Goal: Information Seeking & Learning: Check status

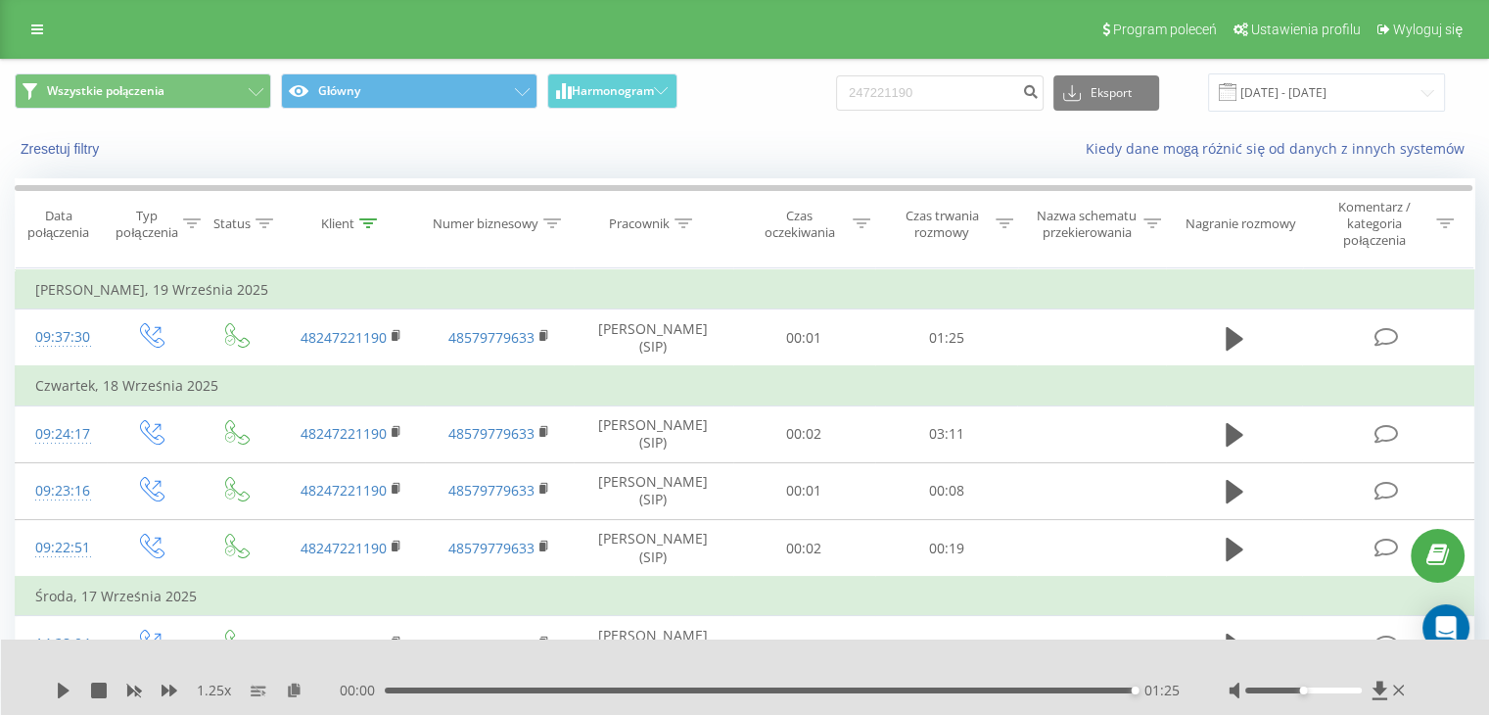
click at [960, 103] on input "247221190" at bounding box center [940, 92] width 208 height 35
click at [959, 102] on input "247221190" at bounding box center [940, 92] width 208 height 35
type input "815172230"
click at [1039, 89] on icon "submit" at bounding box center [1030, 89] width 17 height 12
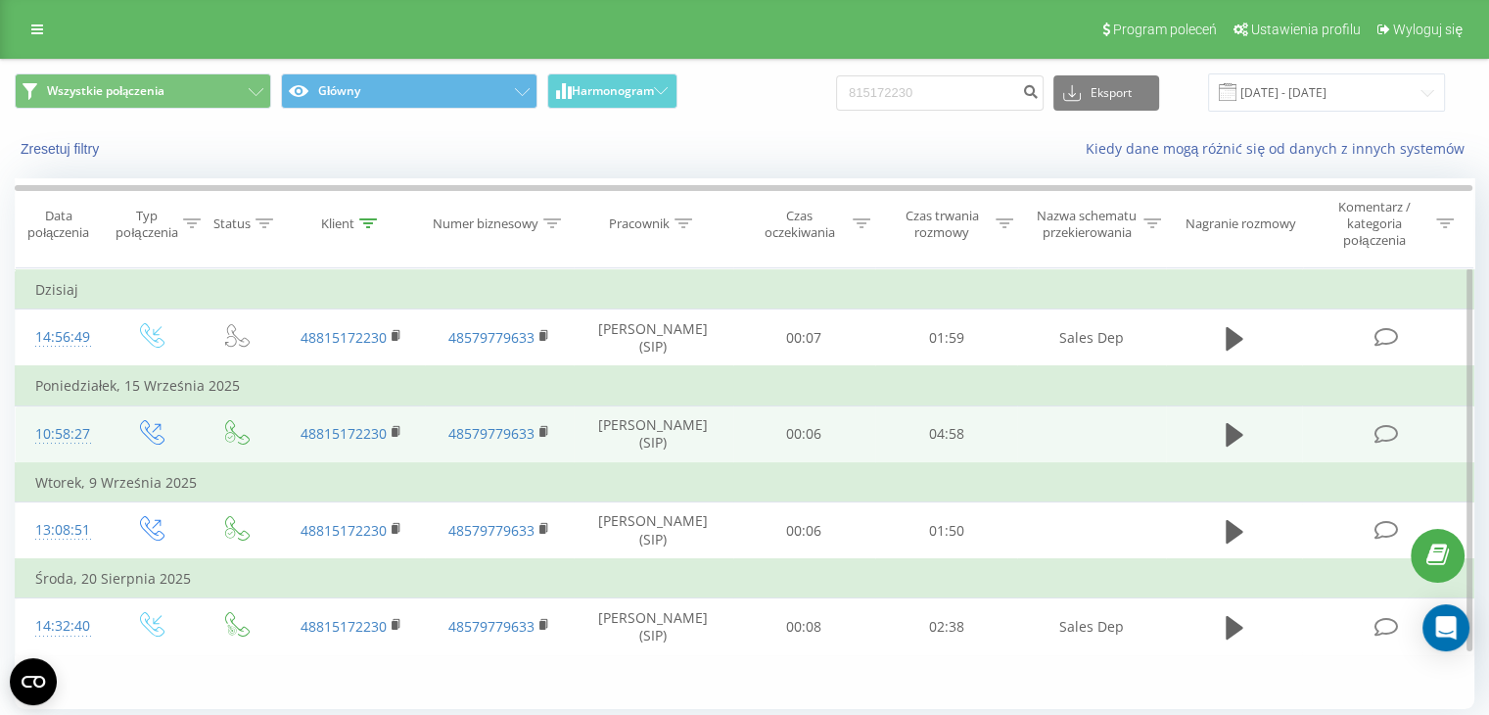
click at [1192, 426] on td at bounding box center [1234, 434] width 137 height 58
click at [1226, 430] on icon at bounding box center [1235, 434] width 18 height 23
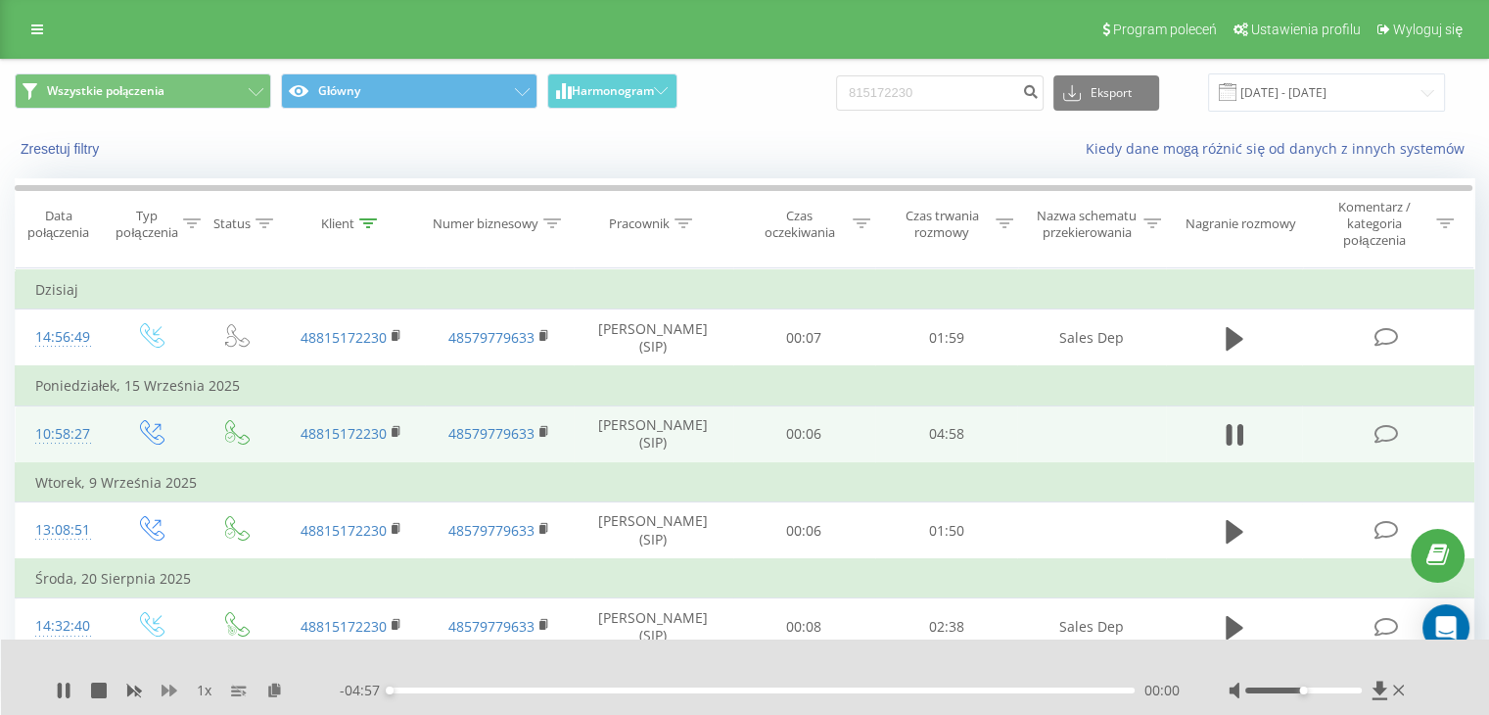
click at [164, 688] on icon at bounding box center [170, 690] width 16 height 12
click at [167, 684] on icon at bounding box center [170, 690] width 16 height 16
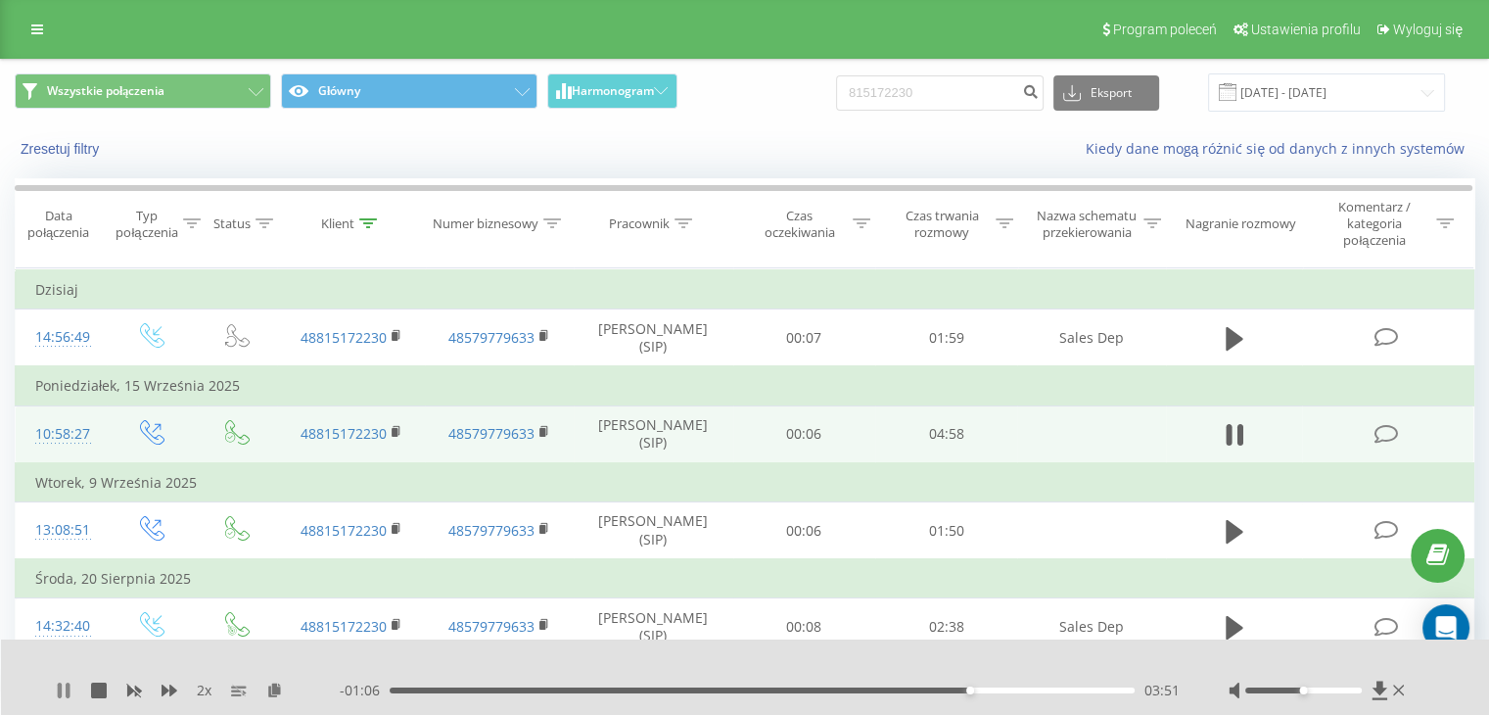
click at [68, 689] on icon at bounding box center [68, 690] width 4 height 16
click at [926, 99] on input "815172230" at bounding box center [940, 92] width 208 height 35
paste input "573003712"
type input "573003712"
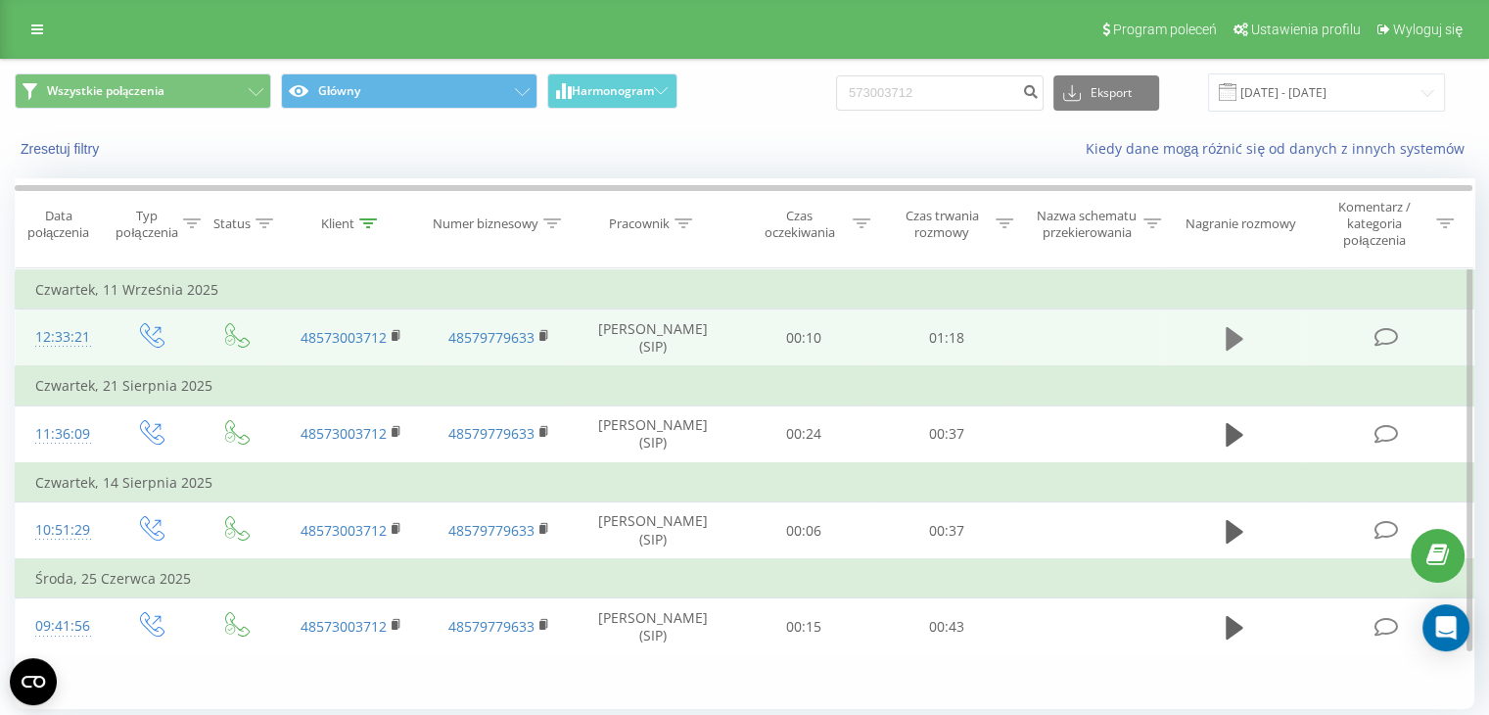
click at [1241, 330] on icon at bounding box center [1235, 338] width 18 height 27
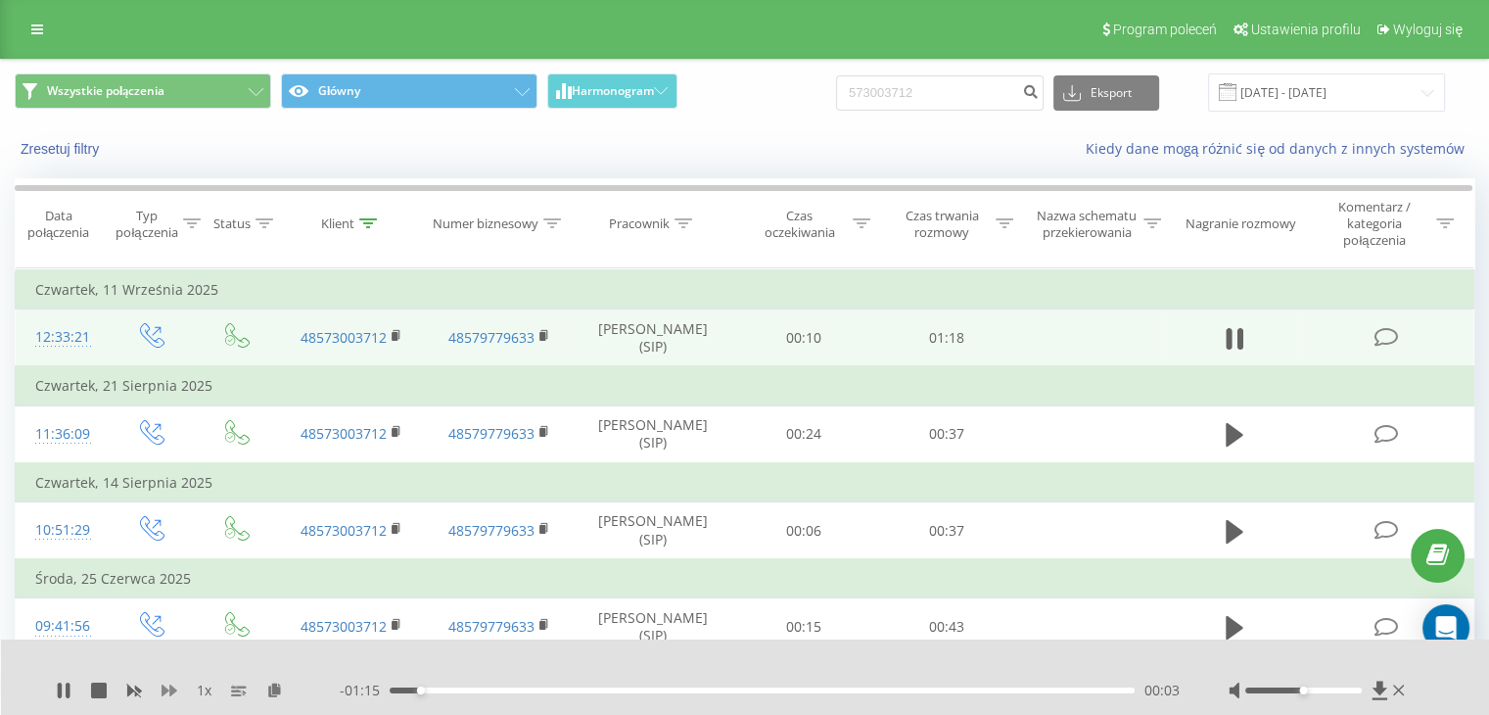
click at [168, 683] on icon at bounding box center [170, 690] width 16 height 16
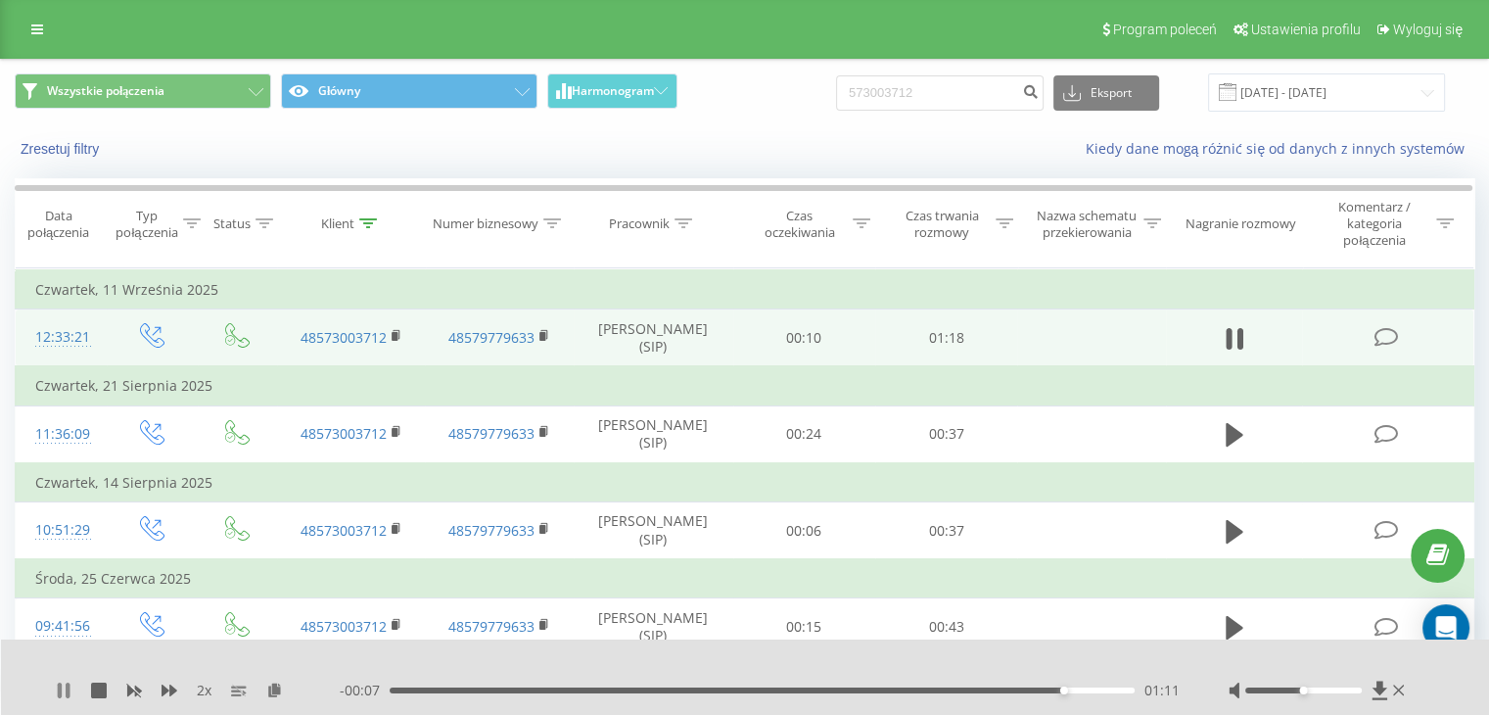
click at [62, 689] on icon at bounding box center [64, 690] width 16 height 16
click at [28, 16] on link at bounding box center [37, 29] width 35 height 27
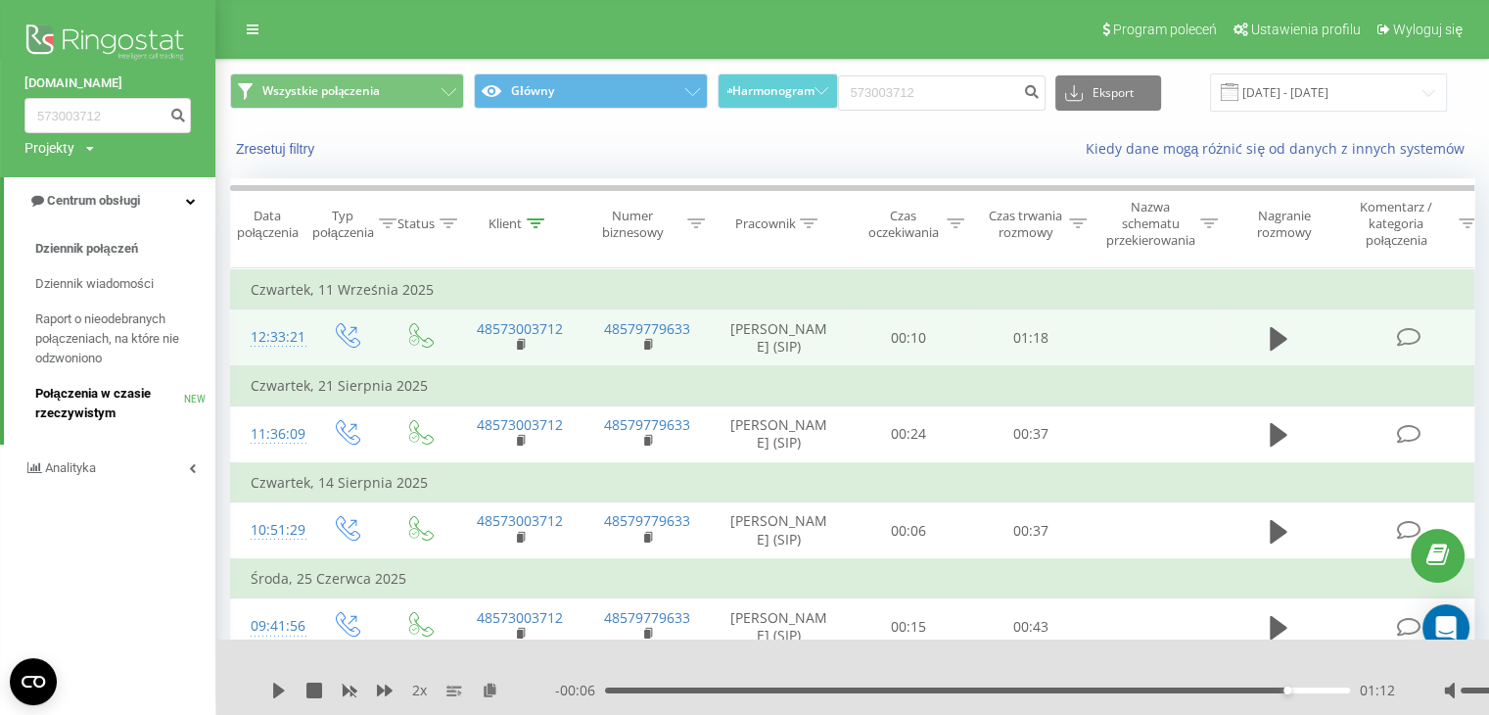
click at [130, 384] on span "Połączenia w czasie rzeczywistym" at bounding box center [109, 403] width 149 height 39
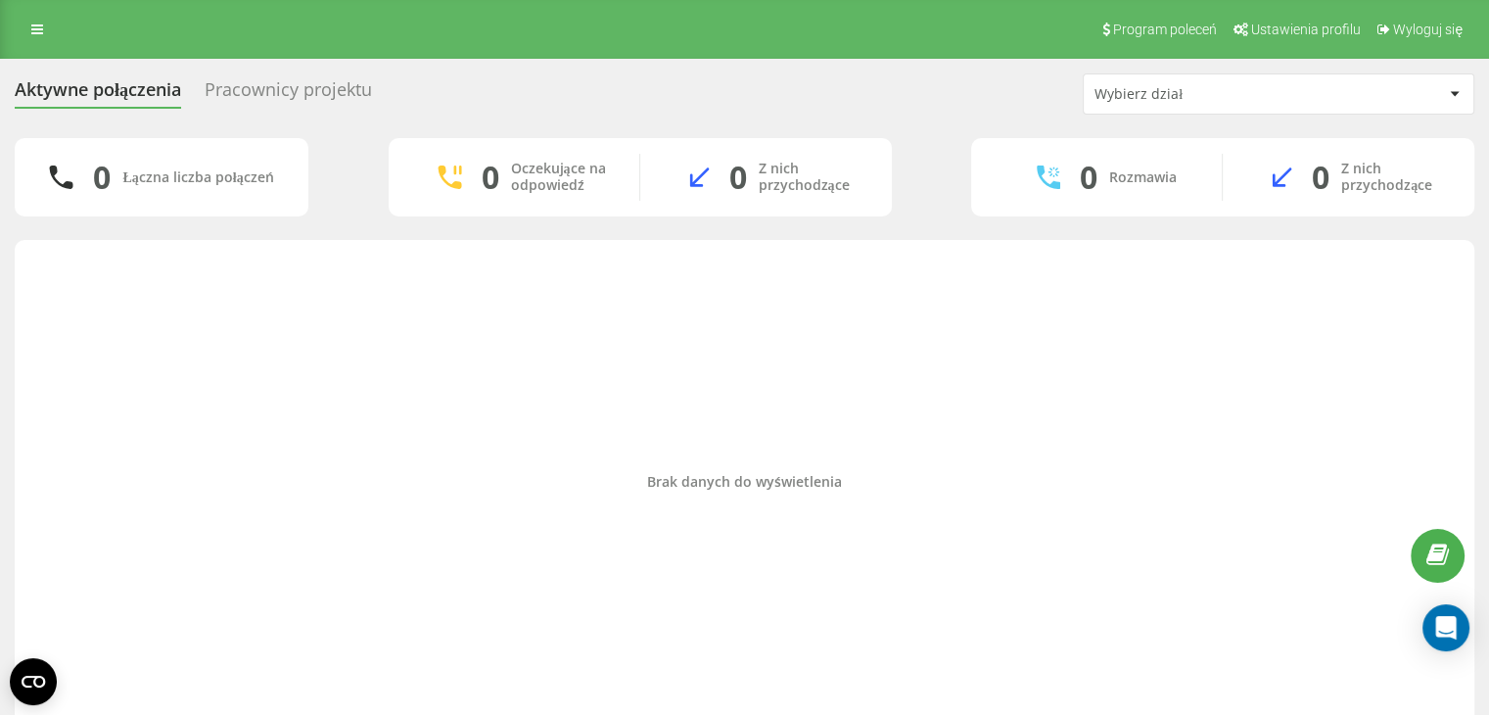
click at [287, 103] on div "Pracownicy projektu" at bounding box center [288, 94] width 167 height 30
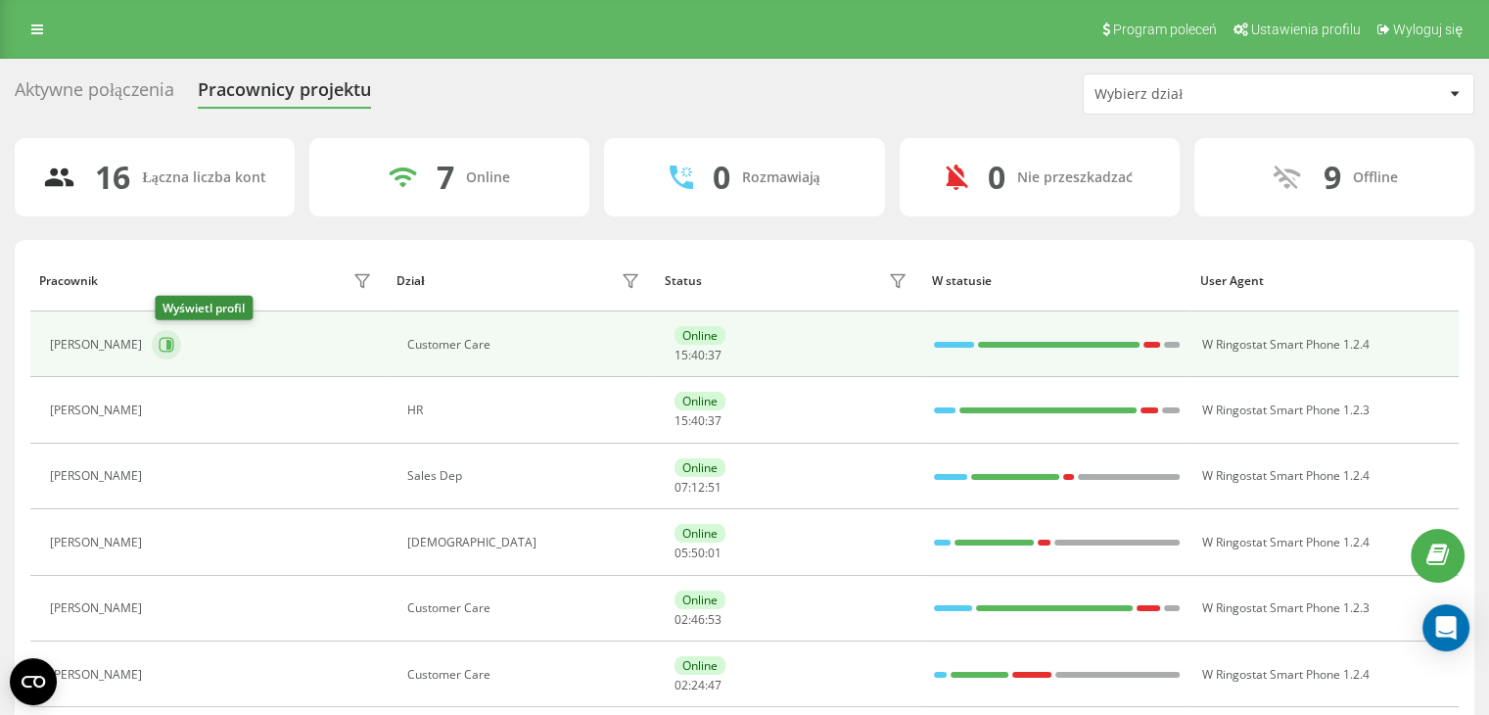
click at [160, 341] on button at bounding box center [166, 344] width 29 height 29
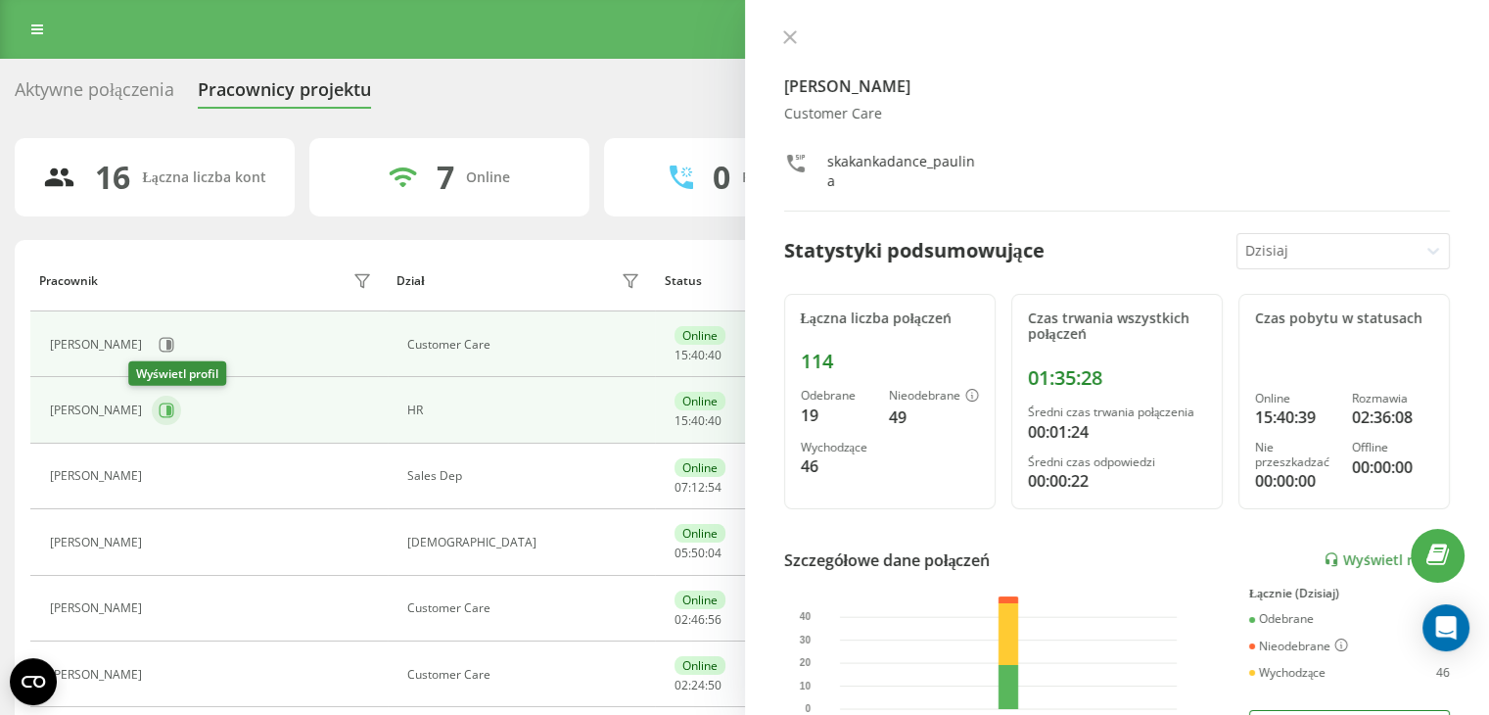
click at [152, 408] on button at bounding box center [166, 410] width 29 height 29
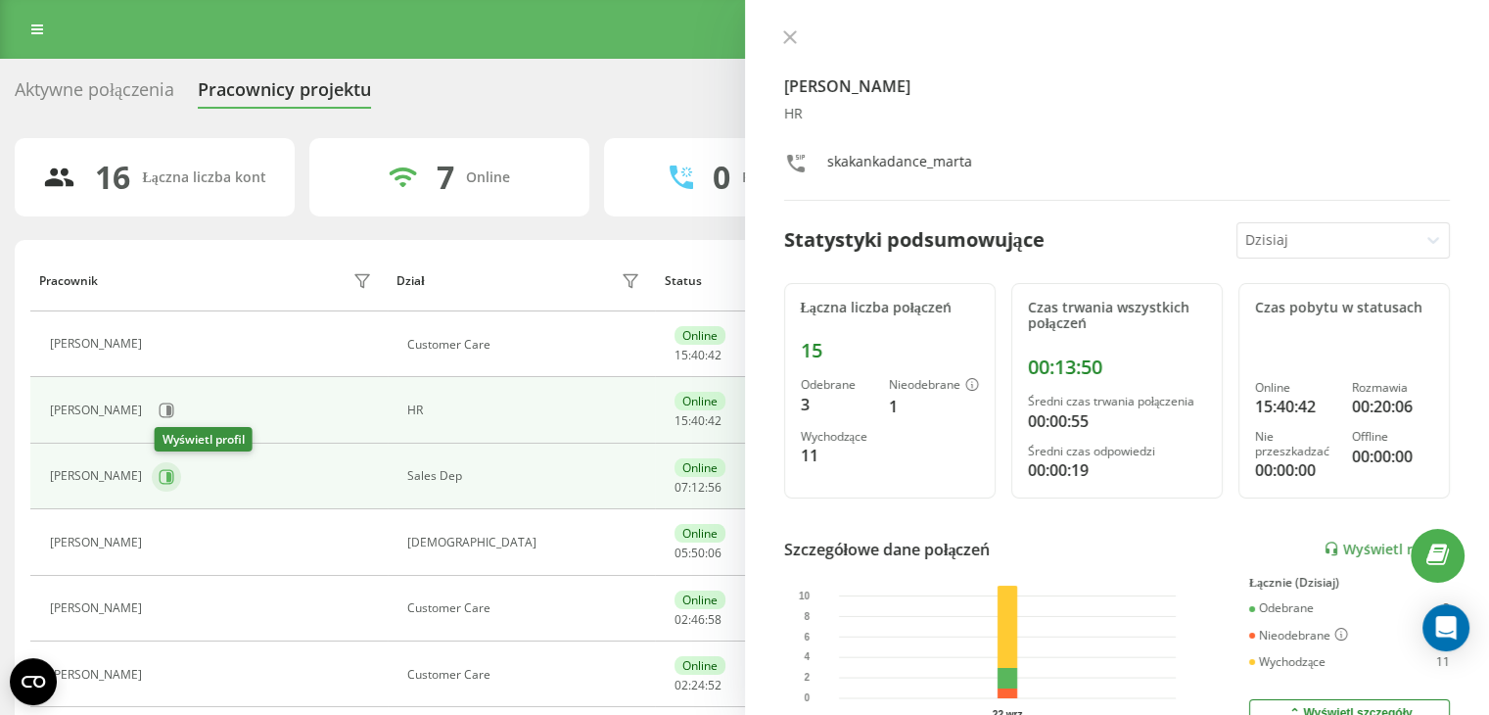
click at [162, 481] on icon at bounding box center [167, 477] width 16 height 16
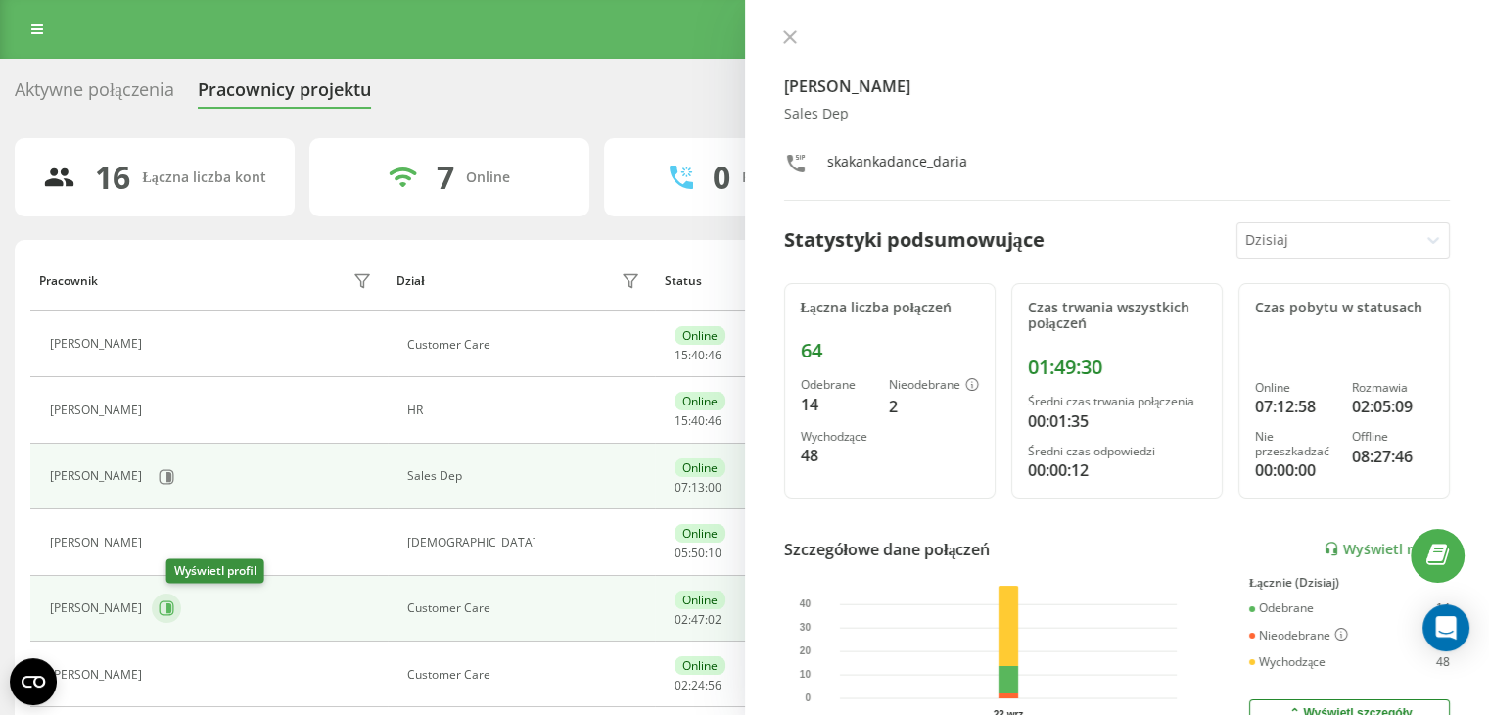
click at [172, 604] on icon at bounding box center [167, 608] width 16 height 16
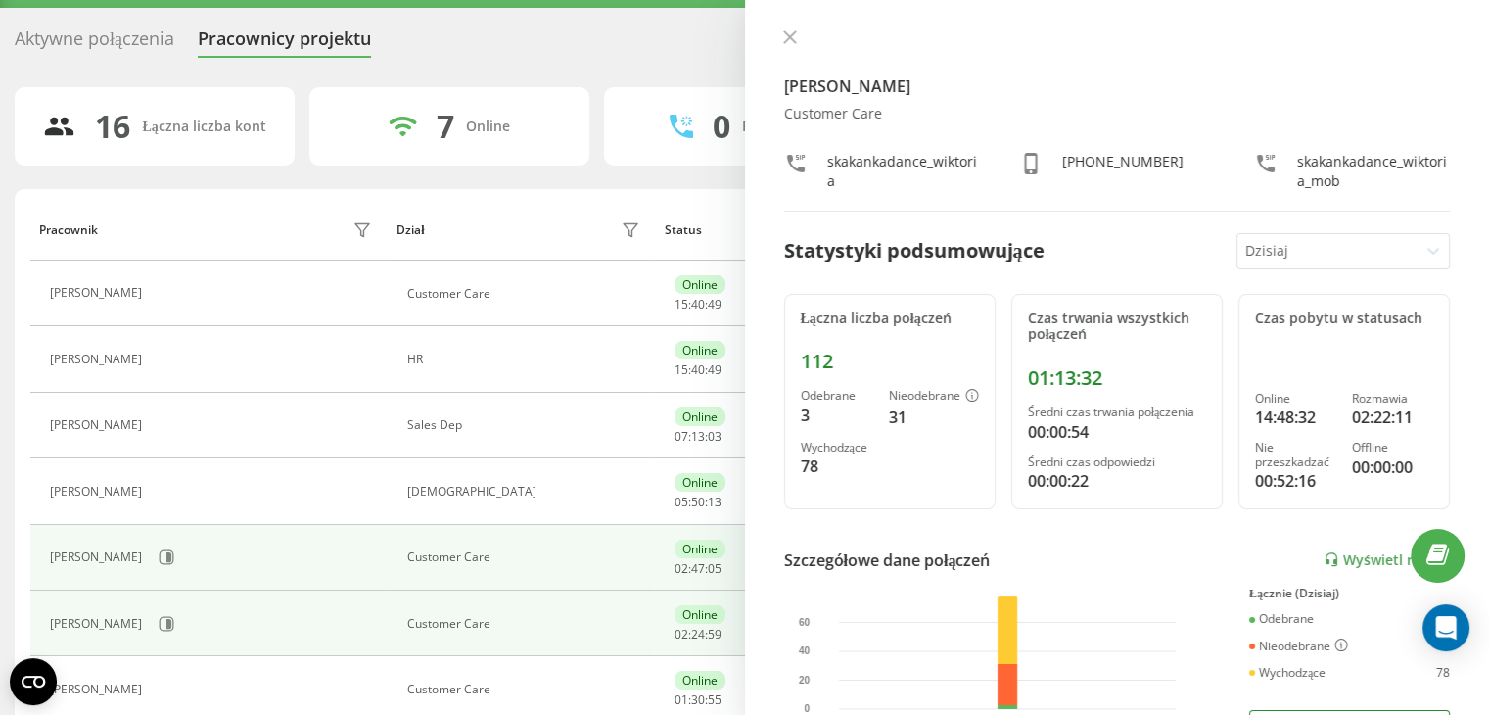
scroll to position [98, 0]
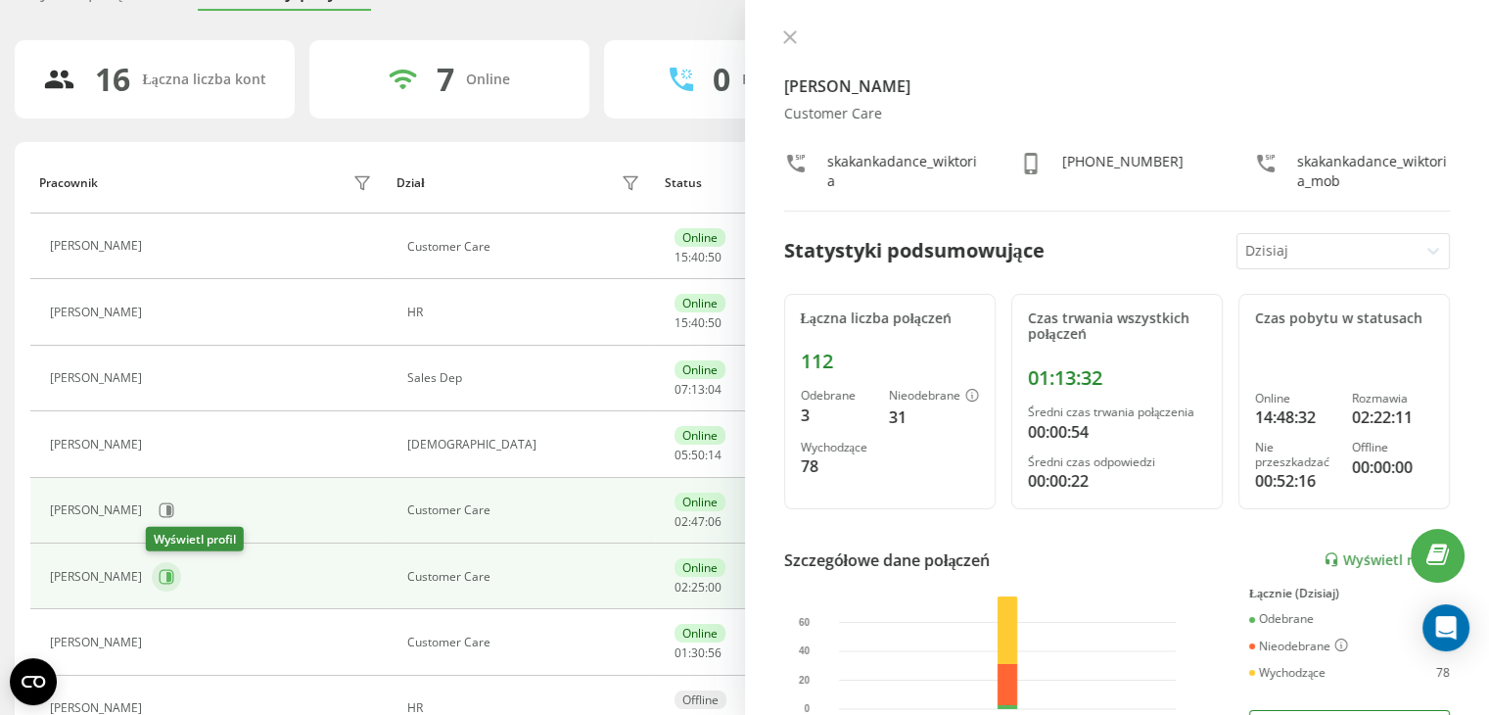
click at [167, 581] on icon at bounding box center [167, 577] width 16 height 16
